Goal: Find contact information: Find contact information

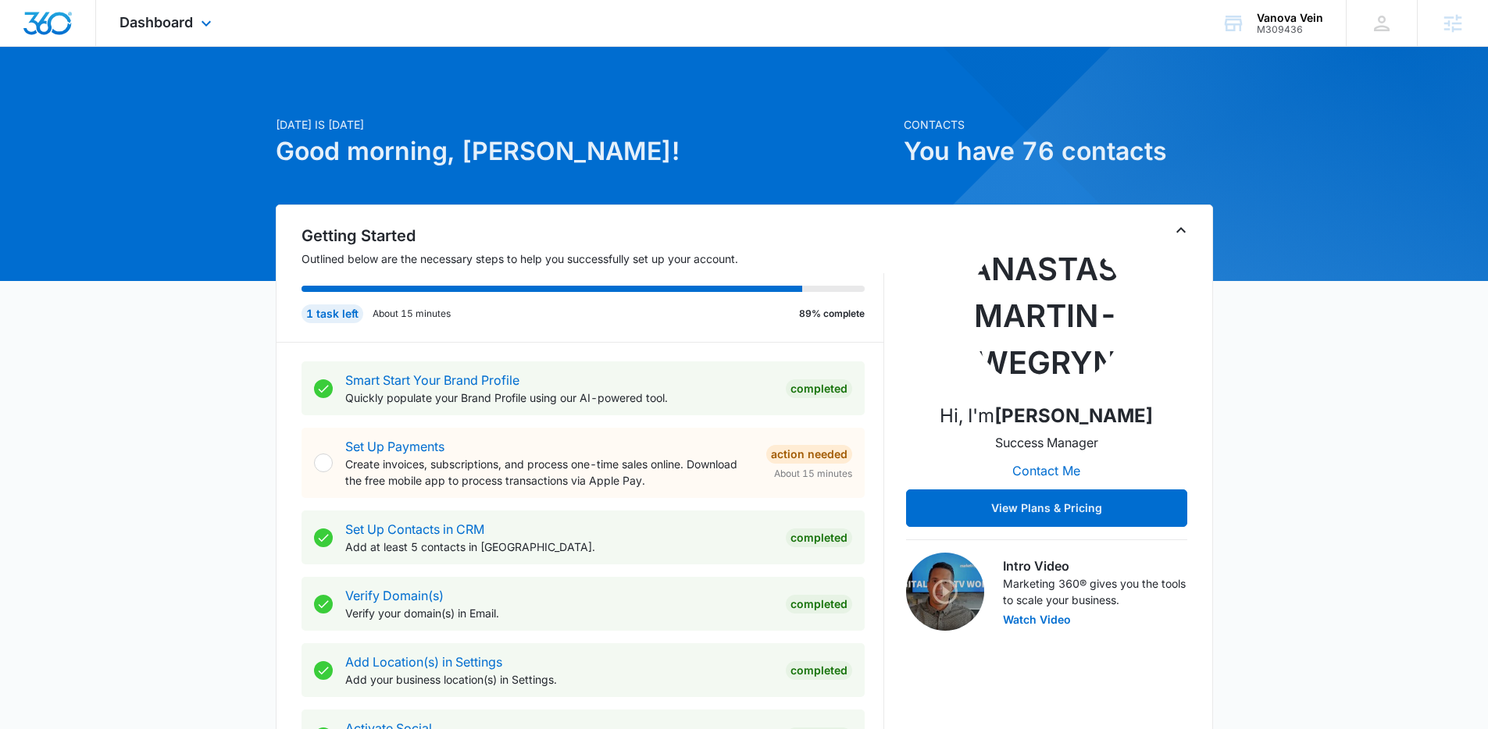
click at [216, 28] on div "Dashboard Apps Reputation Websites Forms CRM Email Social Shop Content Ads Inte…" at bounding box center [167, 23] width 143 height 46
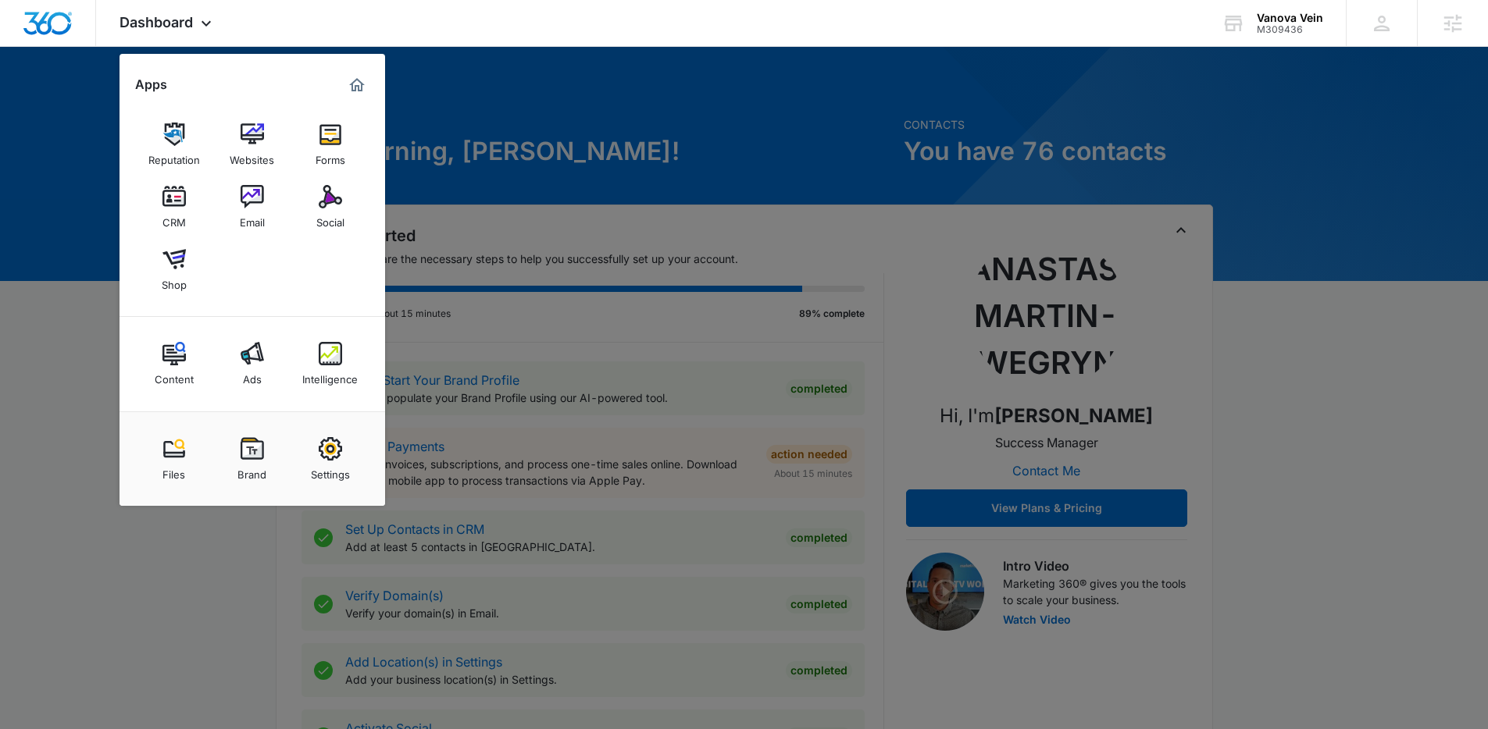
click at [337, 389] on link "Intelligence" at bounding box center [330, 363] width 59 height 59
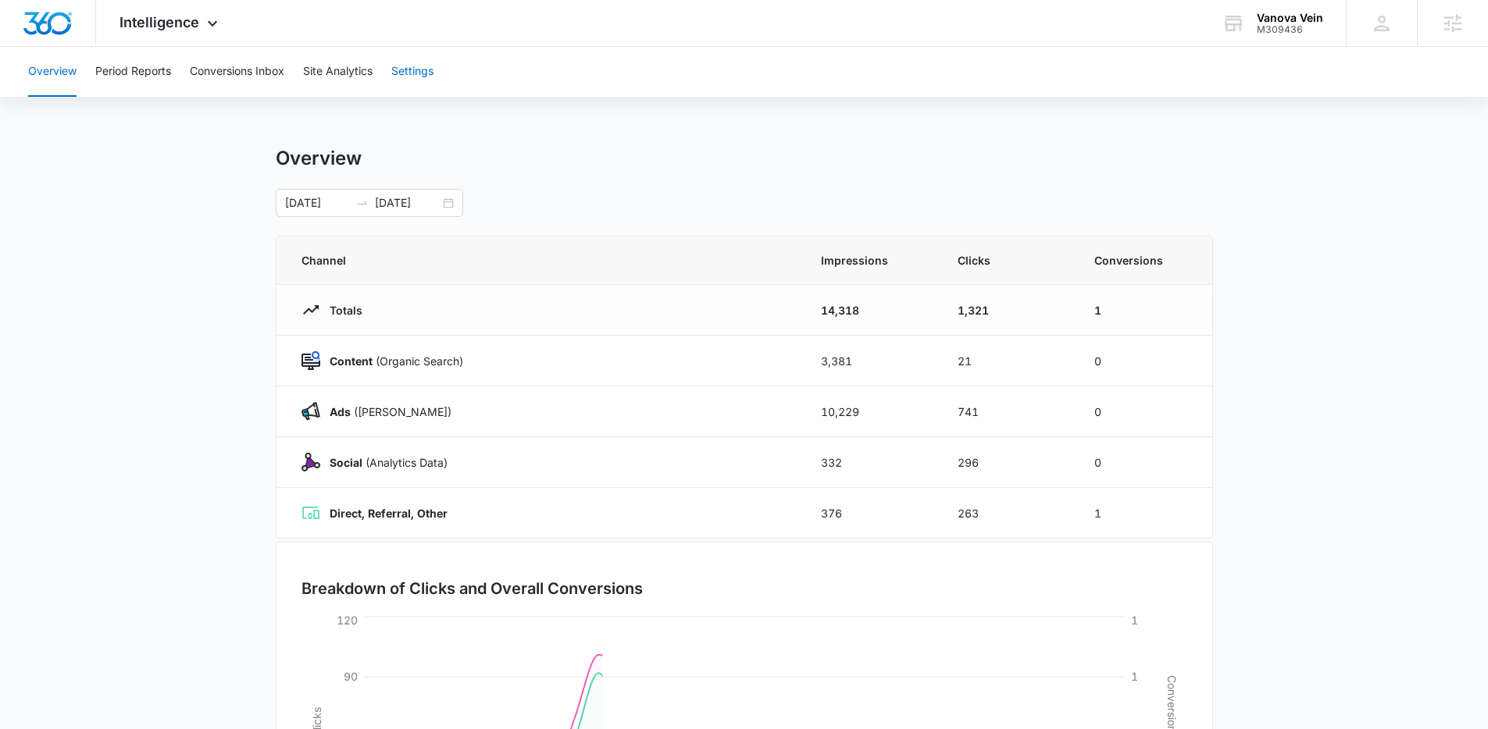
click at [408, 72] on button "Settings" at bounding box center [412, 72] width 42 height 50
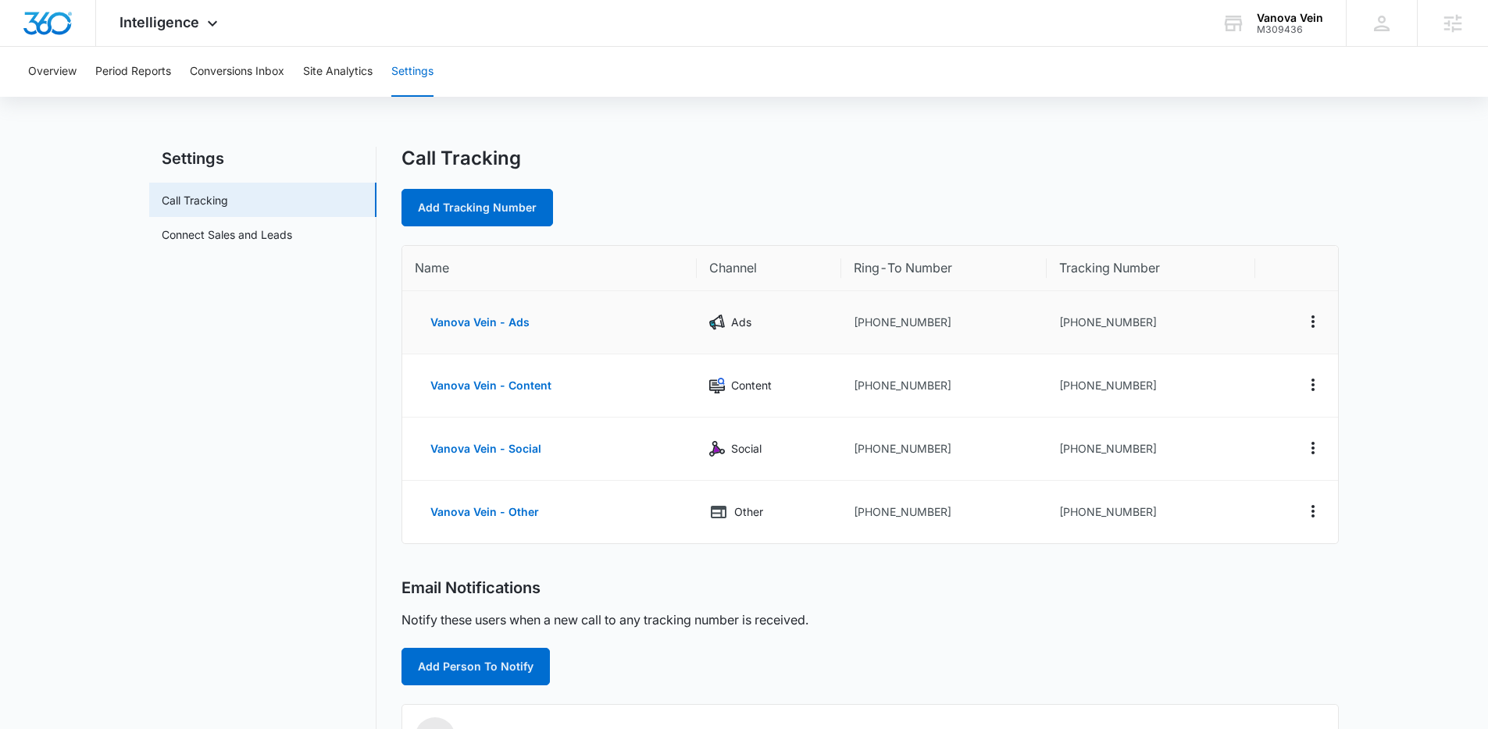
click at [1099, 323] on td "[PHONE_NUMBER]" at bounding box center [1150, 322] width 208 height 63
drag, startPoint x: 1156, startPoint y: 324, endPoint x: 1068, endPoint y: 328, distance: 87.5
click at [1068, 328] on td "[PHONE_NUMBER]" at bounding box center [1150, 322] width 208 height 63
copy td "7205054769"
click at [1130, 324] on td "[PHONE_NUMBER]" at bounding box center [1150, 322] width 208 height 63
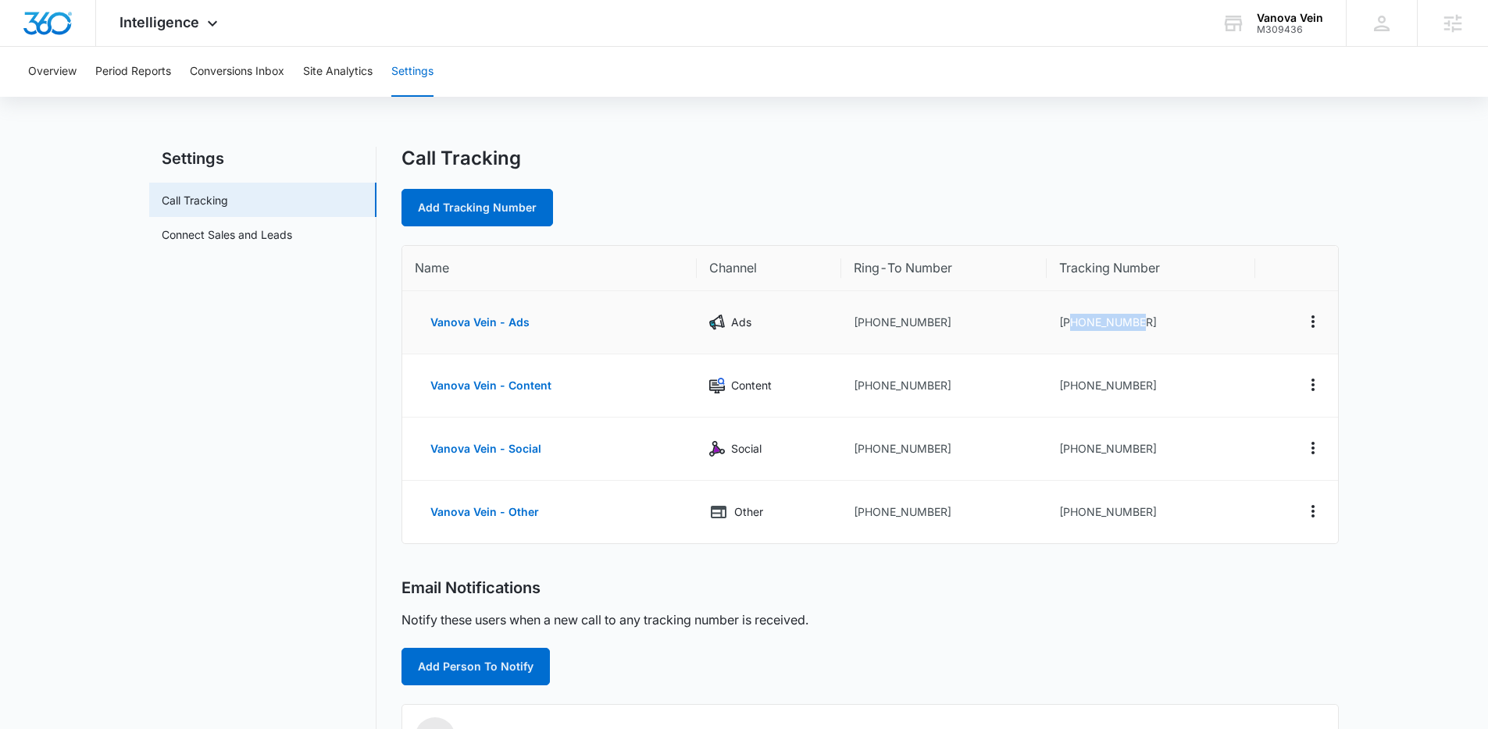
drag, startPoint x: 1168, startPoint y: 323, endPoint x: 1071, endPoint y: 321, distance: 97.6
click at [1071, 321] on td "[PHONE_NUMBER]" at bounding box center [1150, 322] width 208 height 63
copy td "7205054769"
